Goal: Transaction & Acquisition: Purchase product/service

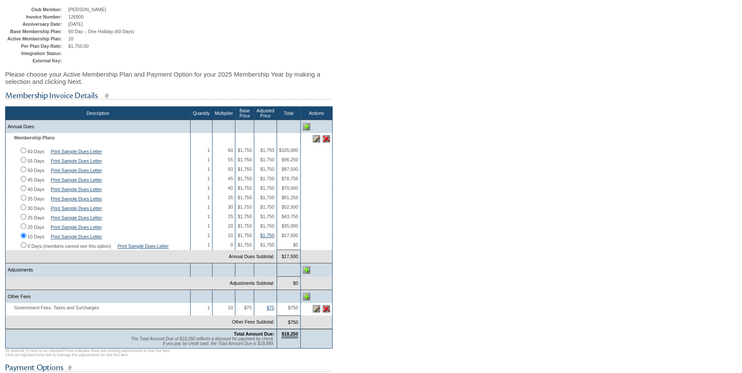
scroll to position [117, 0]
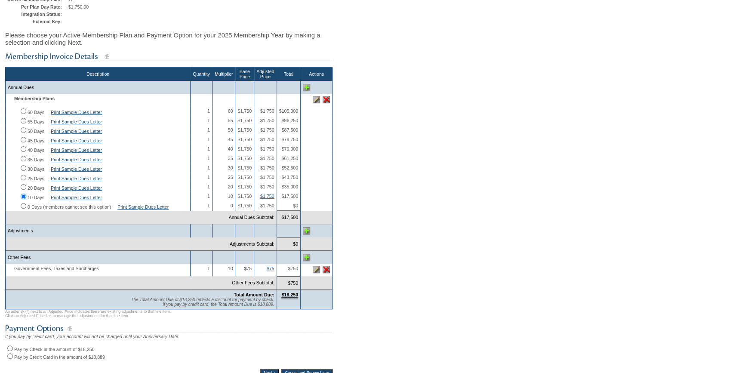
click at [9, 351] on input "Pay by Check in the amount of $18,250" at bounding box center [10, 348] width 6 height 6
radio input "true"
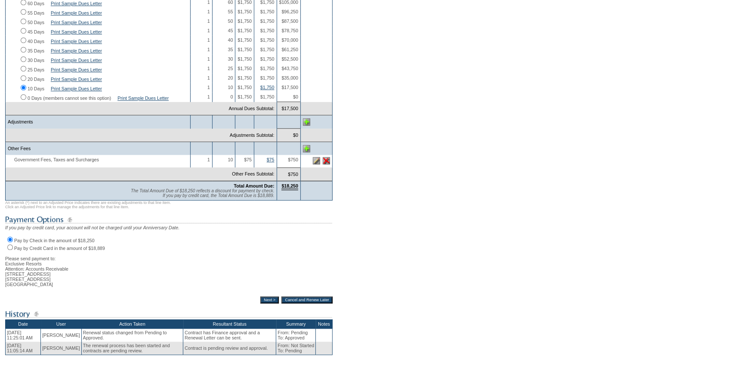
scroll to position [234, 0]
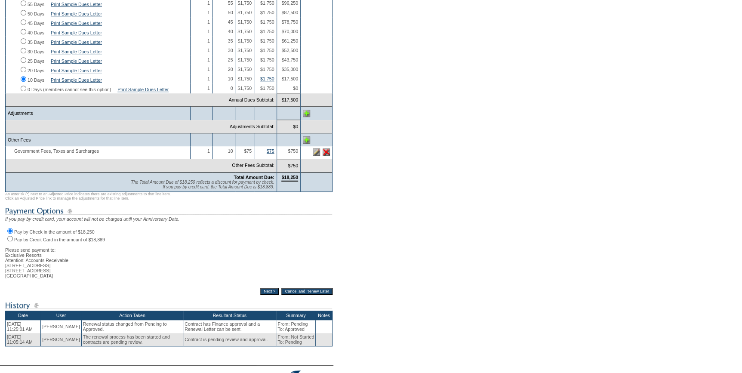
click at [260, 295] on input "Next >" at bounding box center [269, 291] width 18 height 7
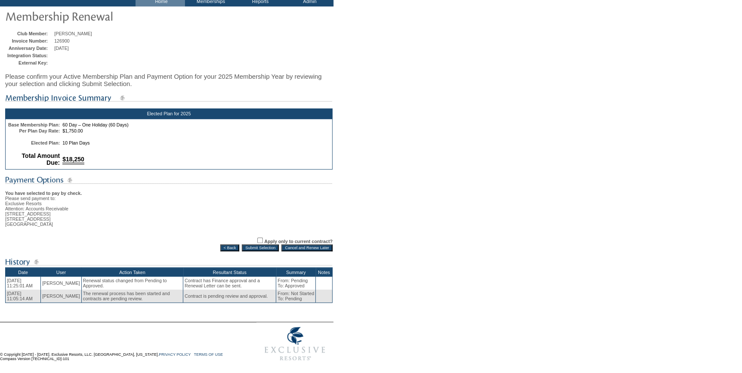
scroll to position [61, 0]
click at [258, 244] on input "Submit Selection" at bounding box center [260, 247] width 37 height 7
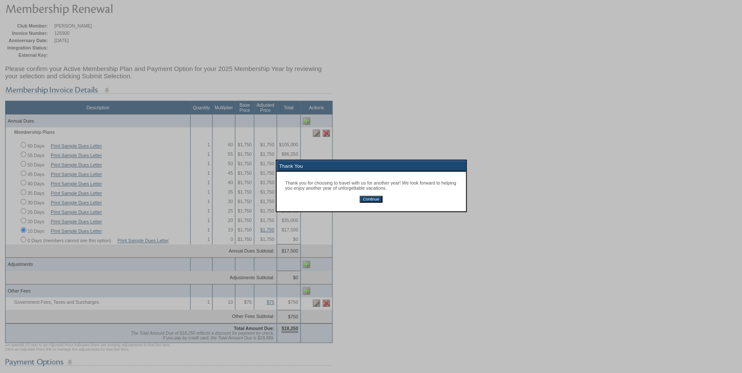
click at [374, 202] on input "Continue" at bounding box center [370, 199] width 23 height 7
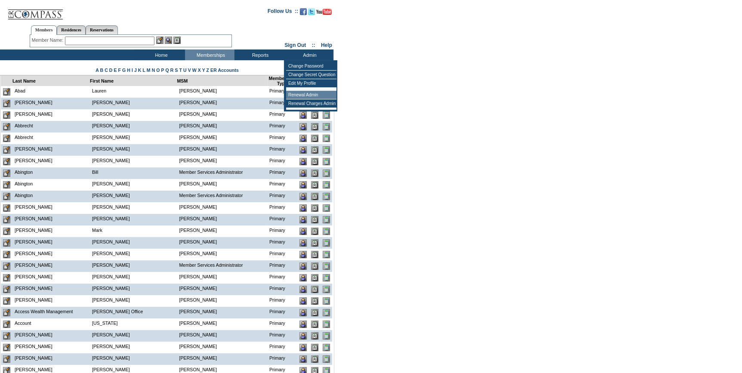
drag, startPoint x: 318, startPoint y: 95, endPoint x: 149, endPoint y: 112, distance: 169.8
click at [317, 95] on td "Renewal Admin" at bounding box center [311, 95] width 50 height 9
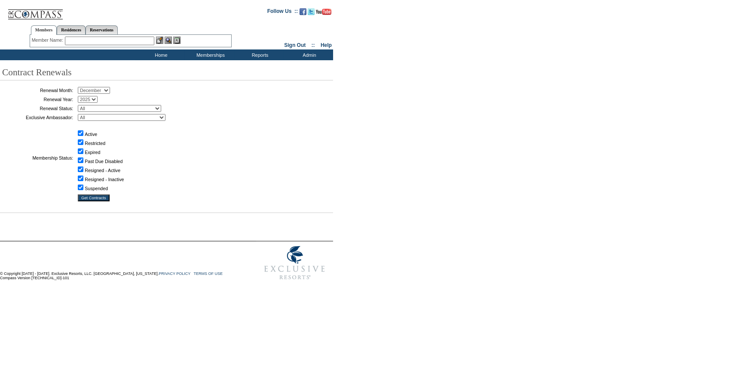
drag, startPoint x: 92, startPoint y: 89, endPoint x: 92, endPoint y: 95, distance: 6.0
click at [92, 89] on select "January February March April May June July August September October November De…" at bounding box center [94, 90] width 32 height 7
select select "10"
click at [81, 87] on select "January February March April May June July August September October November De…" at bounding box center [94, 90] width 32 height 7
click at [125, 104] on table "Renewal Month: January February March April May June July August September Octo…" at bounding box center [107, 144] width 215 height 119
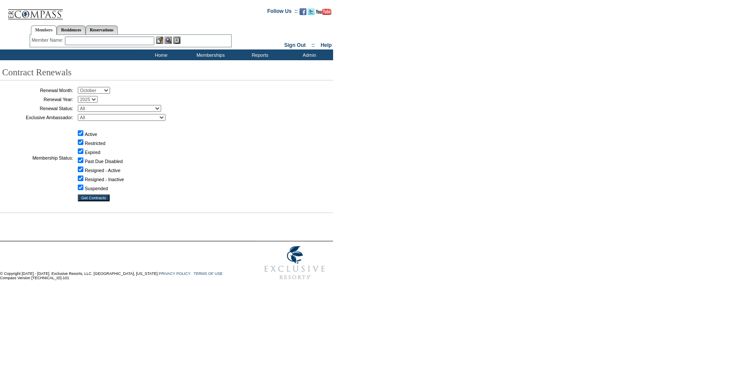
click at [116, 105] on select "All Not Started Pending Approved Election Made Election Changed No Response Man…" at bounding box center [119, 108] width 83 height 7
select select "5"
click at [81, 105] on select "All Not Started Pending Approved Election Made Election Changed No Response Man…" at bounding box center [119, 108] width 83 height 7
drag, startPoint x: 95, startPoint y: 196, endPoint x: 92, endPoint y: 203, distance: 7.8
click at [95, 196] on input "Get Contracts" at bounding box center [94, 197] width 32 height 7
